Goal: Task Accomplishment & Management: Use online tool/utility

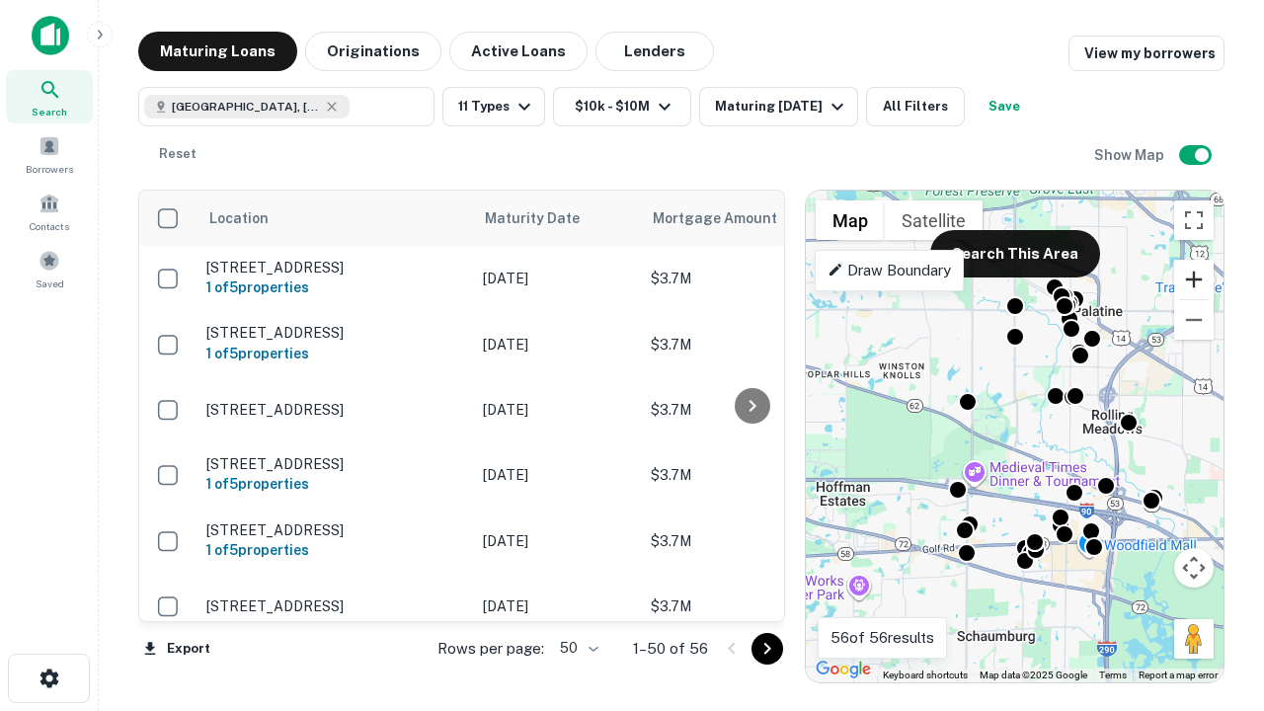
click at [1194, 279] on button "Zoom in" at bounding box center [1193, 279] width 39 height 39
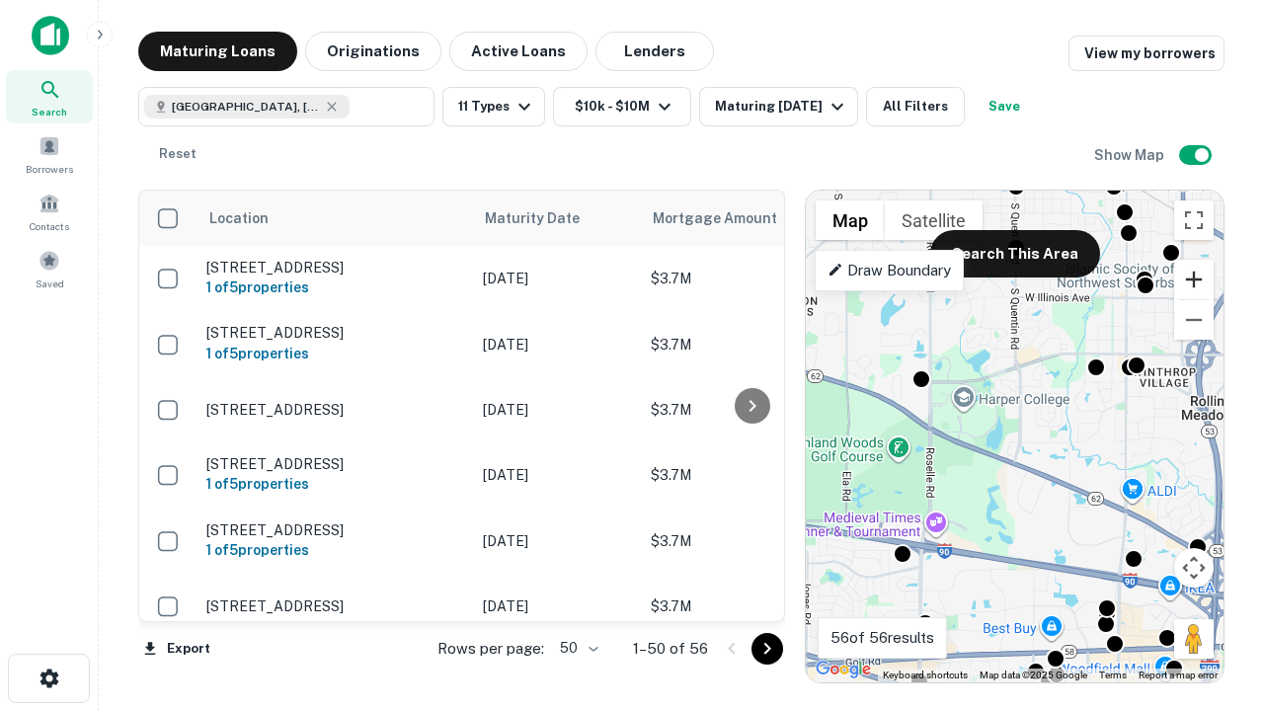
click at [1194, 279] on button "Zoom in" at bounding box center [1193, 279] width 39 height 39
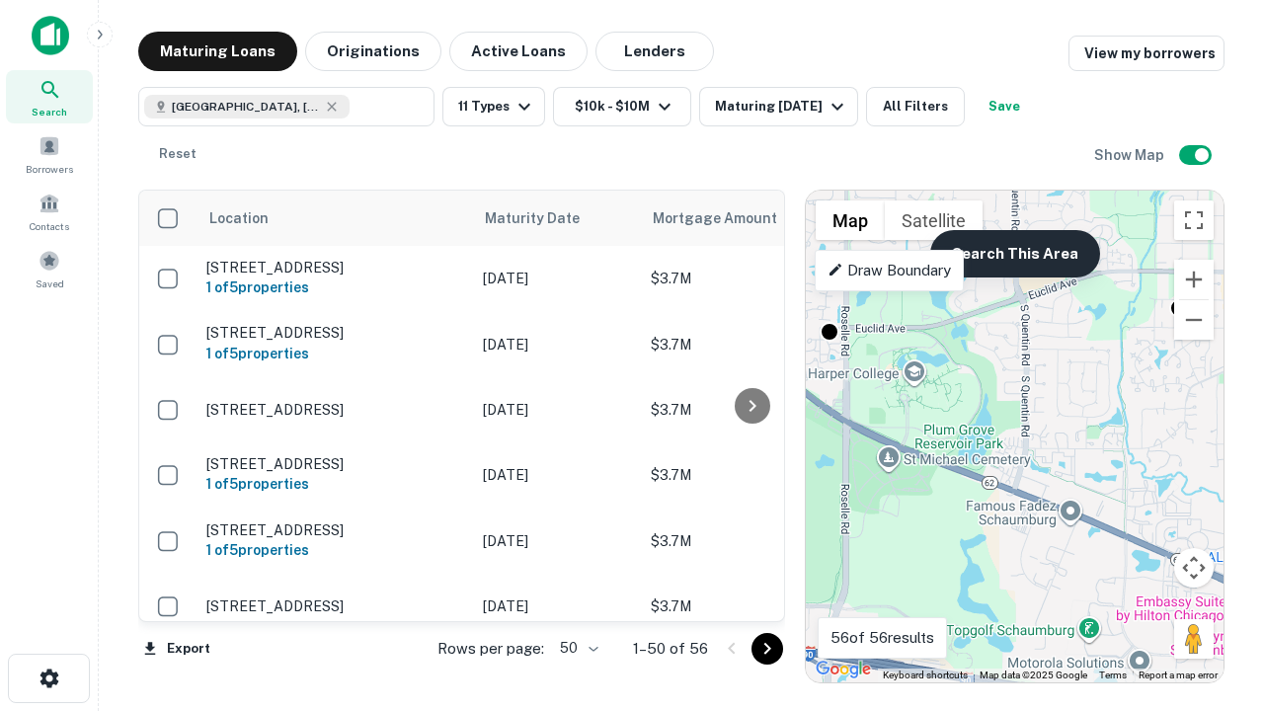
click at [1014, 254] on button "Search This Area" at bounding box center [1015, 253] width 170 height 47
